Goal: Task Accomplishment & Management: Complete application form

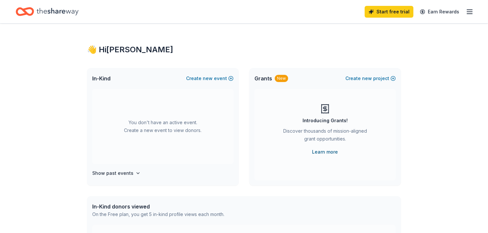
click at [327, 148] on link "Learn more" at bounding box center [325, 152] width 26 height 8
click at [469, 11] on icon "button" at bounding box center [469, 12] width 8 height 8
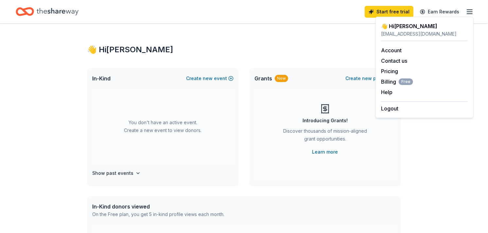
click at [466, 172] on div "👋 Hi Claire In-Kind Create new event You don't have an active event. Create a n…" at bounding box center [244, 215] width 488 height 382
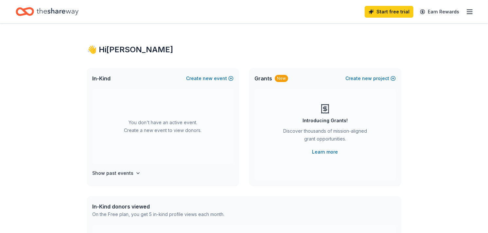
click at [58, 8] on icon "Home" at bounding box center [58, 11] width 42 height 13
drag, startPoint x: 102, startPoint y: 75, endPoint x: 102, endPoint y: 79, distance: 4.9
click at [102, 79] on span "In-Kind" at bounding box center [101, 79] width 18 height 8
drag, startPoint x: 102, startPoint y: 79, endPoint x: 492, endPoint y: 32, distance: 393.7
click at [487, 32] on html "Start free trial Earn Rewards 👋 Hi Claire In-Kind Create new event You don't ha…" at bounding box center [244, 116] width 488 height 233
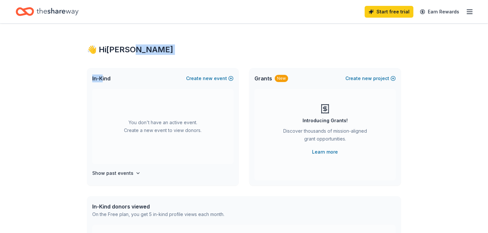
click at [471, 11] on icon "button" at bounding box center [469, 12] width 8 height 8
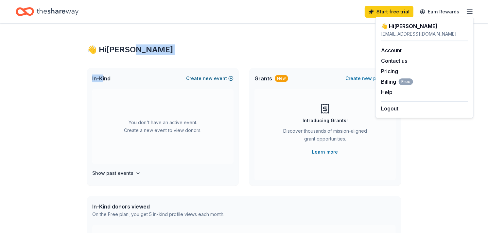
click at [229, 75] on button "Create new event" at bounding box center [209, 79] width 47 height 8
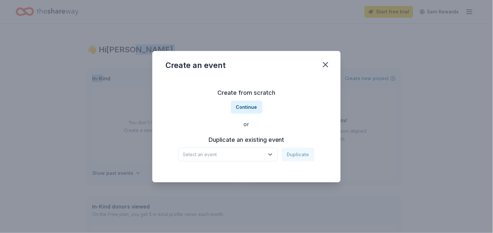
click at [272, 154] on icon "button" at bounding box center [270, 154] width 7 height 7
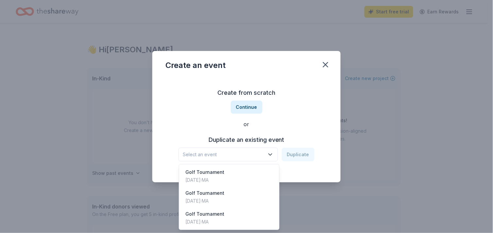
click at [241, 106] on div "Create from scratch Continue or Duplicate an existing event Select an event Dup…" at bounding box center [246, 124] width 162 height 95
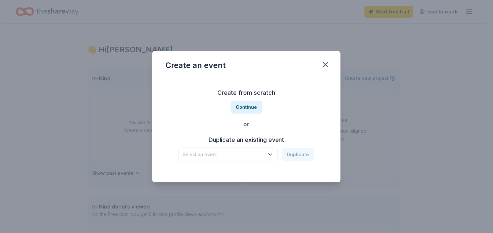
click at [241, 106] on button "Continue" at bounding box center [247, 107] width 32 height 13
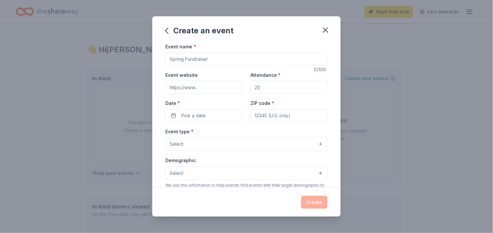
click at [214, 57] on input "Event name *" at bounding box center [246, 59] width 162 height 13
type input "Golf Tournament"
click at [263, 90] on input "Attendance *" at bounding box center [288, 87] width 77 height 13
type input "170"
click at [220, 117] on button "Pick a date" at bounding box center [203, 115] width 77 height 13
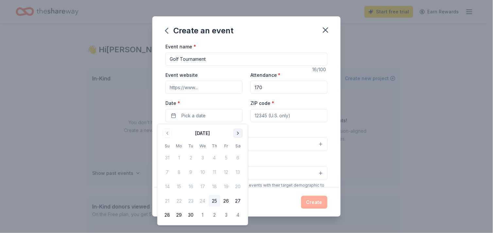
click at [239, 131] on button "Go to next month" at bounding box center [237, 133] width 9 height 9
click at [239, 132] on button "Go to next month" at bounding box center [237, 133] width 9 height 9
click at [239, 131] on button "Go to next month" at bounding box center [237, 133] width 9 height 9
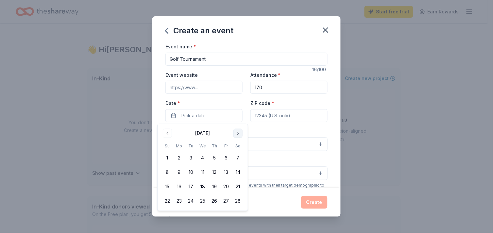
click at [238, 131] on button "Go to next month" at bounding box center [237, 133] width 9 height 9
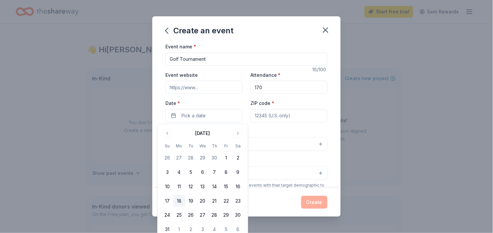
click at [178, 201] on button "18" at bounding box center [179, 201] width 12 height 12
click at [302, 109] on input "ZIP code *" at bounding box center [288, 115] width 77 height 13
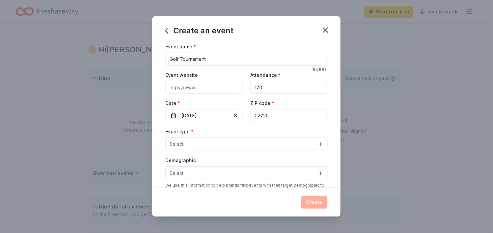
type input "02720"
click at [212, 148] on button "Select" at bounding box center [246, 144] width 162 height 14
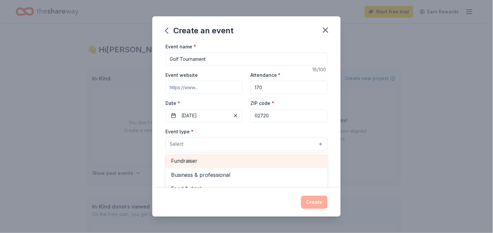
click at [275, 158] on span "Fundraiser" at bounding box center [246, 161] width 151 height 8
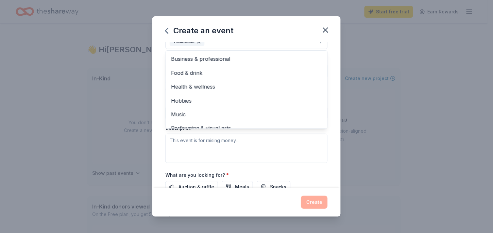
click at [265, 142] on div "Event type * Fundraiser Business & professional Food & drink Health & wellness …" at bounding box center [246, 94] width 162 height 138
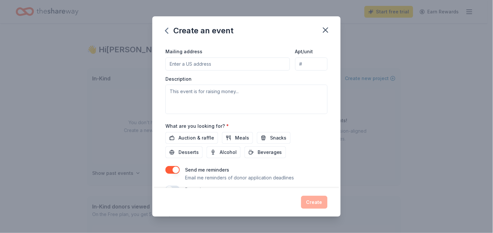
scroll to position [154, 0]
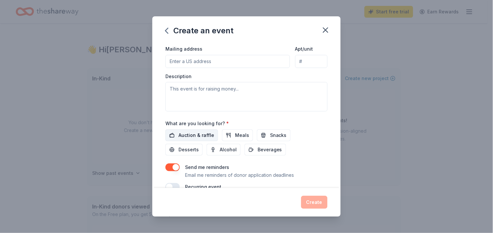
click at [206, 136] on span "Auction & raffle" at bounding box center [196, 135] width 36 height 8
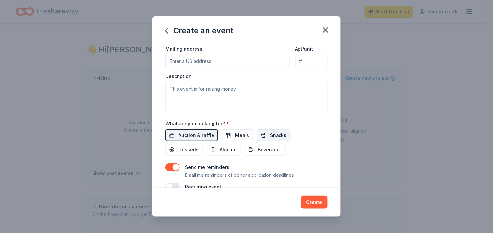
click at [280, 135] on span "Snacks" at bounding box center [278, 135] width 17 height 8
click at [270, 151] on span "Beverages" at bounding box center [269, 150] width 25 height 8
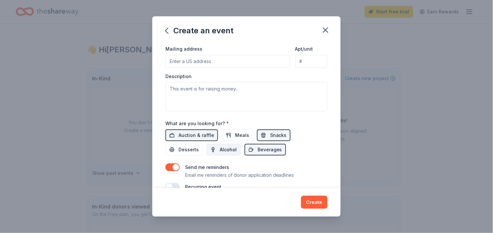
click at [215, 149] on button "Alcohol" at bounding box center [224, 150] width 34 height 12
click at [184, 152] on span "Desserts" at bounding box center [188, 150] width 20 height 8
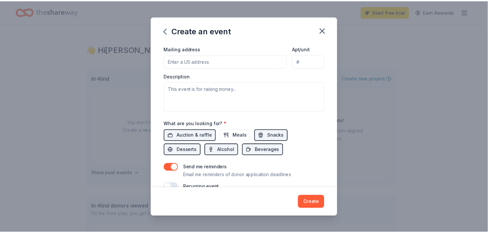
scroll to position [168, 0]
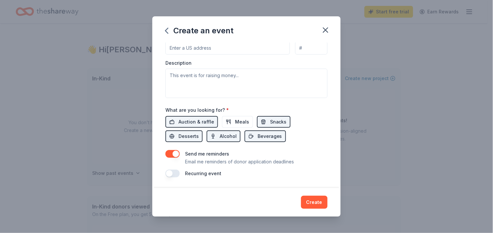
click at [171, 152] on button "button" at bounding box center [172, 154] width 14 height 8
click at [321, 202] on button "Create" at bounding box center [314, 202] width 26 height 13
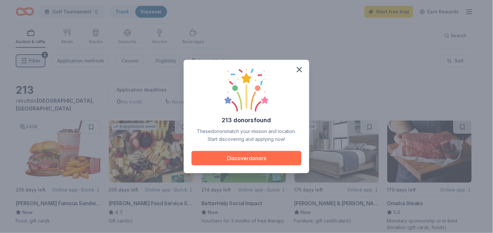
click at [242, 163] on button "Discover donors" at bounding box center [246, 158] width 110 height 14
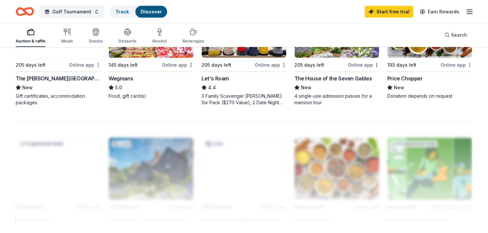
scroll to position [500, 0]
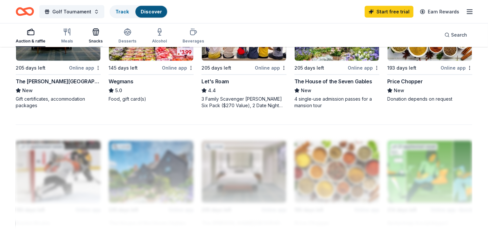
click at [92, 35] on icon "button" at bounding box center [96, 32] width 8 height 8
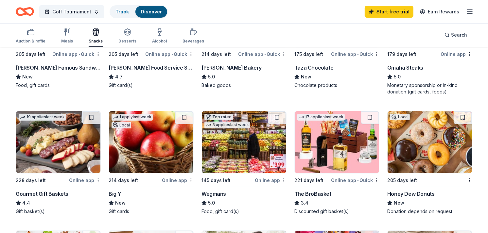
scroll to position [113, 0]
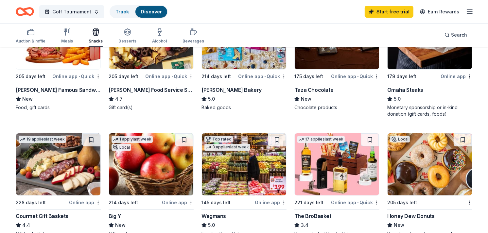
click at [471, 12] on icon "button" at bounding box center [469, 12] width 8 height 8
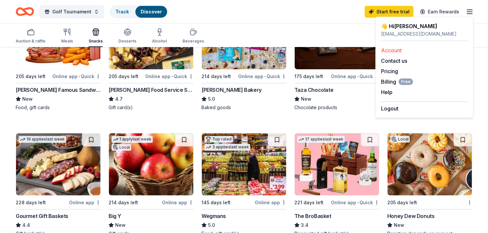
click at [388, 50] on link "Account" at bounding box center [391, 50] width 21 height 7
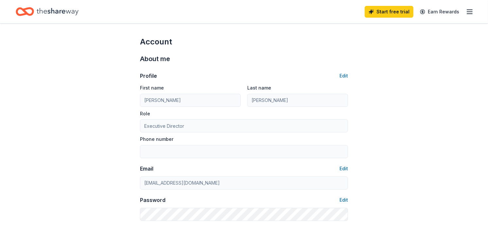
click at [467, 11] on icon "button" at bounding box center [469, 12] width 8 height 8
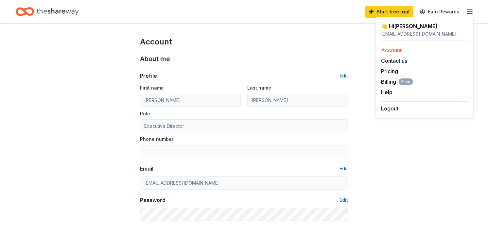
click at [390, 51] on link "Account" at bounding box center [391, 50] width 21 height 7
click at [390, 82] on span "Billing Free" at bounding box center [397, 82] width 32 height 8
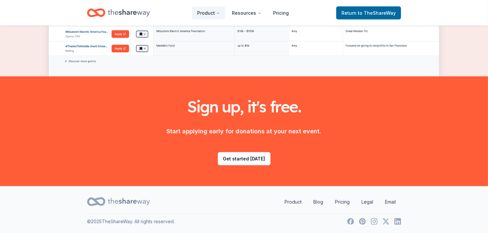
scroll to position [97, 0]
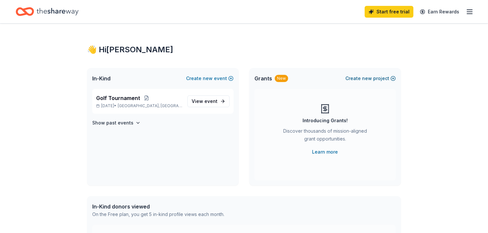
click at [369, 75] on span "new" at bounding box center [367, 79] width 10 height 8
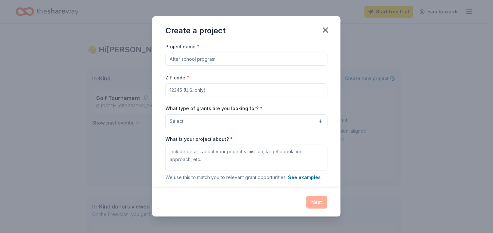
click at [280, 51] on div "Project name *" at bounding box center [246, 53] width 162 height 23
click at [276, 63] on input "Project name *" at bounding box center [246, 59] width 162 height 13
type input "Violence prevention education"
click at [209, 123] on button "Select" at bounding box center [246, 121] width 162 height 14
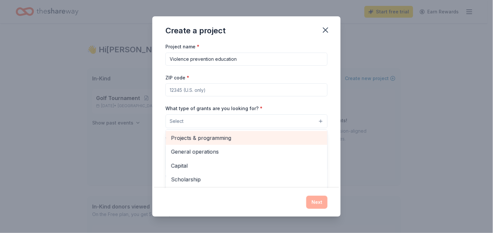
click at [205, 138] on span "Projects & programming" at bounding box center [246, 138] width 151 height 8
click at [205, 138] on span "General operations" at bounding box center [246, 138] width 151 height 8
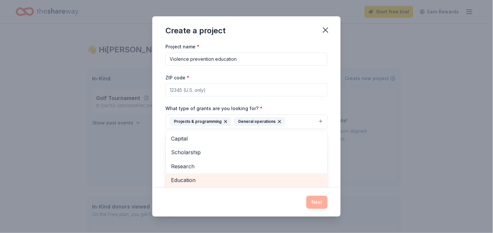
click at [186, 183] on span "Education" at bounding box center [246, 180] width 151 height 8
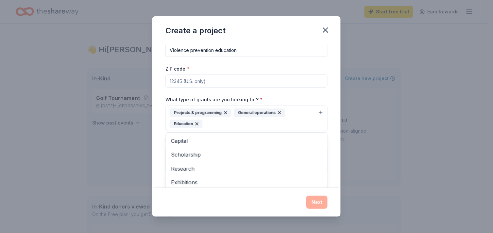
scroll to position [10, 0]
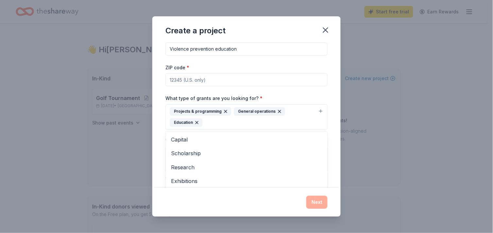
click at [288, 77] on div "Project name * Violence prevention education ZIP code * What type of grants are…" at bounding box center [246, 127] width 162 height 191
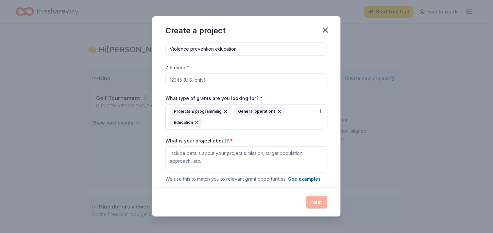
click at [288, 78] on input "ZIP code *" at bounding box center [246, 79] width 162 height 13
type input "02720"
click at [246, 161] on textarea "What is your project about? *" at bounding box center [246, 159] width 162 height 26
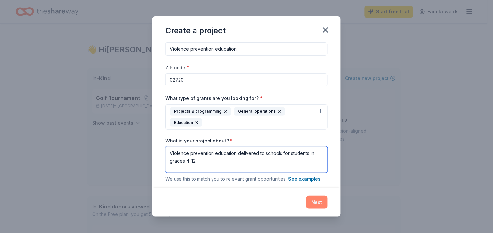
type textarea "Violence prevention education delivered to schools for students in grades 4-12;"
click at [322, 204] on button "Next" at bounding box center [316, 202] width 21 height 13
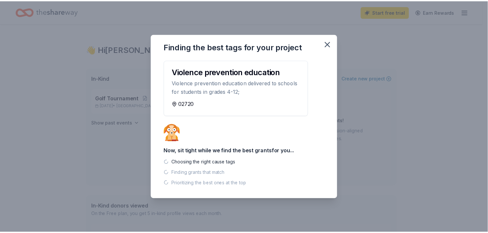
scroll to position [0, 0]
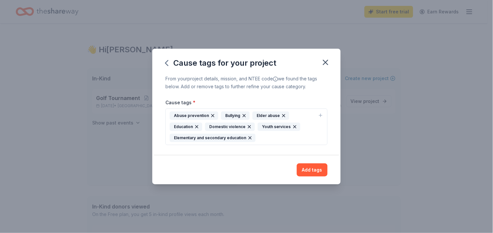
click at [294, 155] on div "From your project details, mission, and NTEE code we found the tags below. Add …" at bounding box center [246, 115] width 188 height 81
click at [281, 115] on icon "button" at bounding box center [283, 115] width 5 height 5
click at [313, 168] on button "Add tags" at bounding box center [312, 169] width 31 height 13
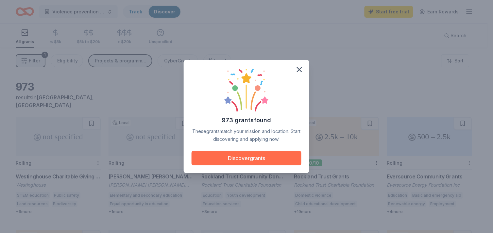
click at [289, 159] on button "Discover grants" at bounding box center [246, 158] width 110 height 14
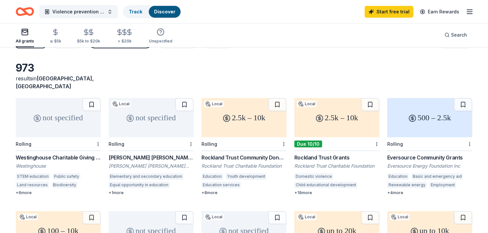
scroll to position [19, 0]
click at [55, 109] on div "not specified" at bounding box center [58, 117] width 85 height 39
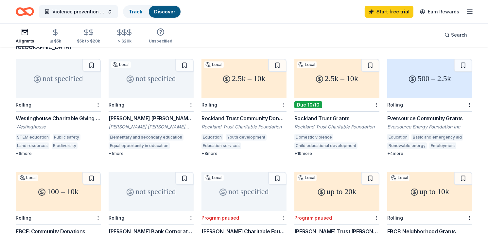
scroll to position [59, 0]
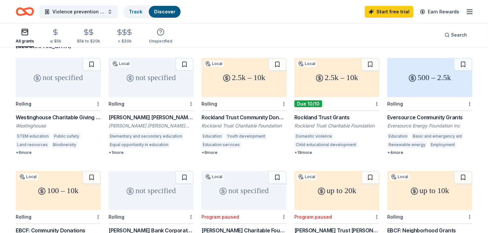
click at [425, 76] on div "500 – 2.5k" at bounding box center [429, 77] width 85 height 39
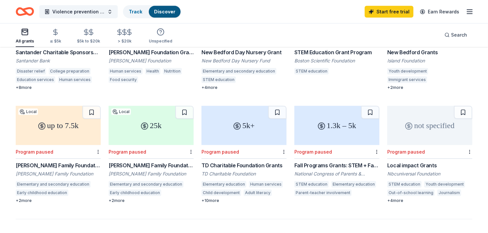
scroll to position [357, 0]
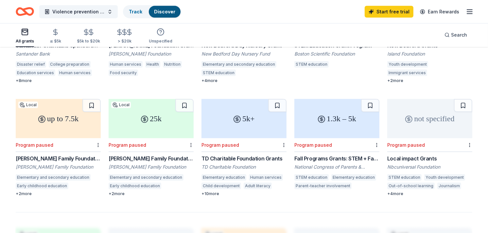
click at [65, 117] on div "up to 7.5k" at bounding box center [58, 118] width 85 height 39
click at [165, 138] on div "Program paused" at bounding box center [150, 145] width 85 height 14
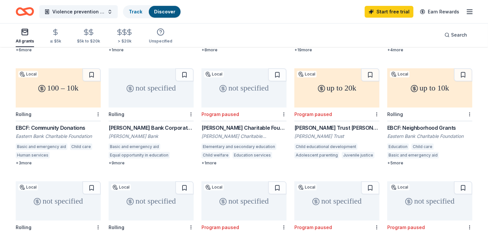
scroll to position [159, 0]
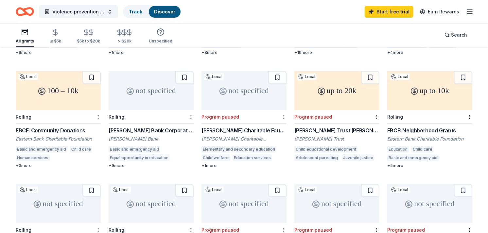
click at [436, 126] on div "EBCF: Neighborhood Grants" at bounding box center [429, 130] width 85 height 8
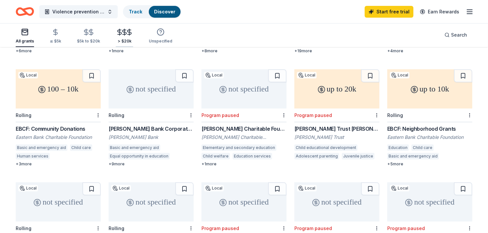
click at [116, 37] on div "> $20k" at bounding box center [124, 35] width 17 height 15
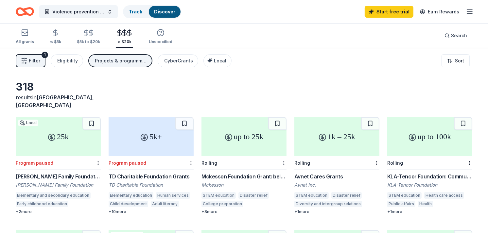
click at [334, 138] on div "1k – 25k" at bounding box center [336, 136] width 85 height 39
click at [423, 127] on div "up to 100k" at bounding box center [429, 136] width 85 height 39
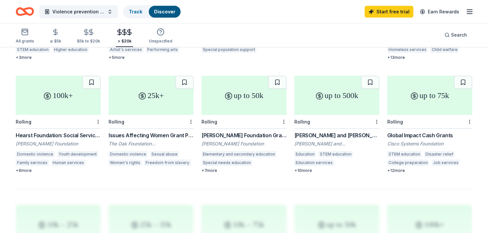
scroll to position [382, 0]
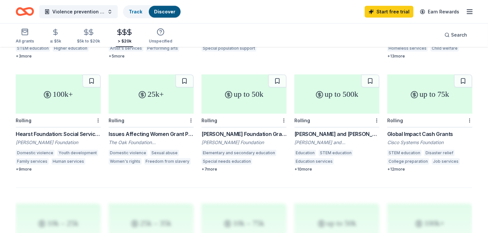
click at [407, 96] on div "up to 75k" at bounding box center [429, 94] width 85 height 39
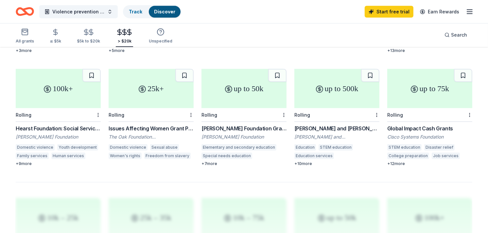
scroll to position [386, 0]
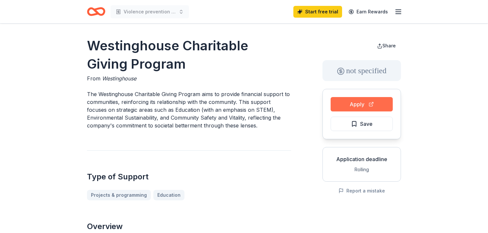
click at [356, 103] on button "Apply" at bounding box center [361, 104] width 62 height 14
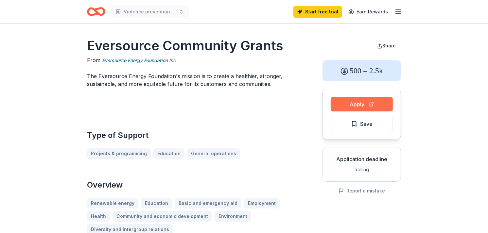
click at [357, 101] on button "Apply" at bounding box center [361, 104] width 62 height 14
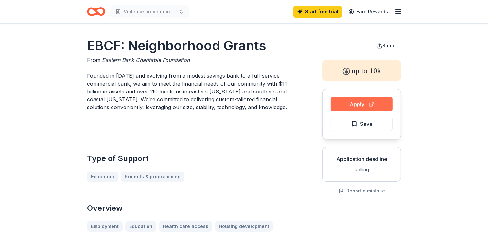
click at [348, 102] on button "Apply" at bounding box center [361, 104] width 62 height 14
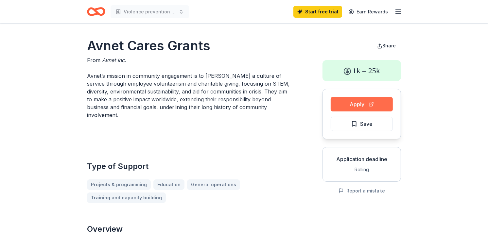
click at [363, 100] on button "Apply" at bounding box center [361, 104] width 62 height 14
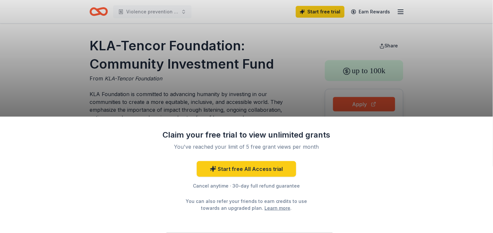
click at [369, 102] on div "Claim your free trial to view unlimited grants You've reached your limit of 5 f…" at bounding box center [246, 116] width 493 height 233
click at [294, 71] on div "Claim your free trial to view unlimited grants You've reached your limit of 5 f…" at bounding box center [246, 116] width 493 height 233
click at [308, 24] on div "Claim your free trial to view unlimited grants You've reached your limit of 5 f…" at bounding box center [246, 116] width 493 height 233
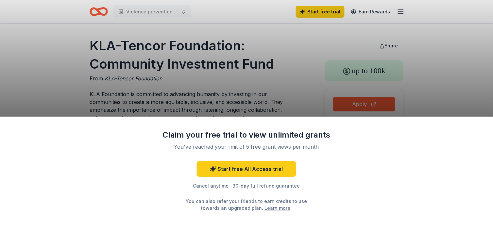
drag, startPoint x: 282, startPoint y: 62, endPoint x: 139, endPoint y: 42, distance: 144.5
click at [139, 42] on div "Claim your free trial to view unlimited grants You've reached your limit of 5 f…" at bounding box center [246, 116] width 493 height 233
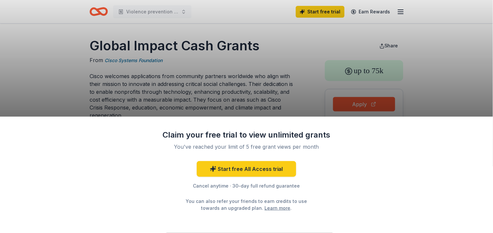
click at [278, 65] on div "Claim your free trial to view unlimited grants You've reached your limit of 5 f…" at bounding box center [246, 116] width 493 height 233
